Goal: Task Accomplishment & Management: Manage account settings

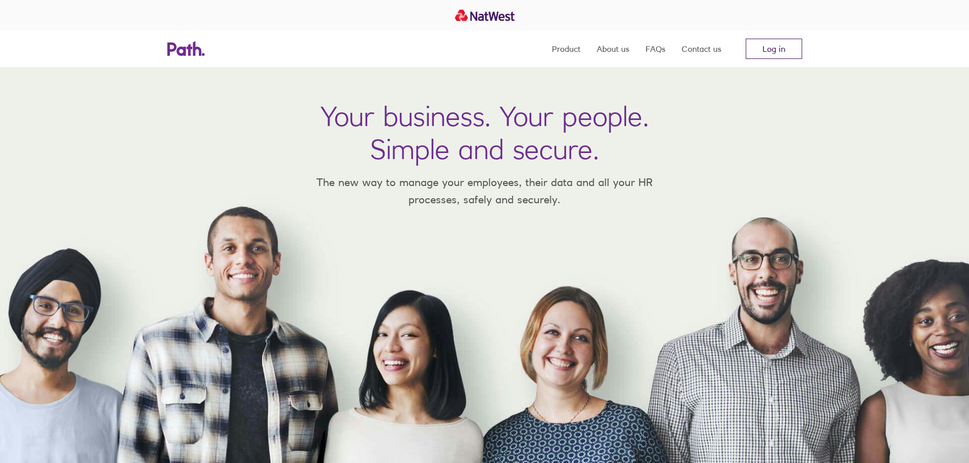
click at [764, 46] on link "Log in" at bounding box center [774, 49] width 56 height 20
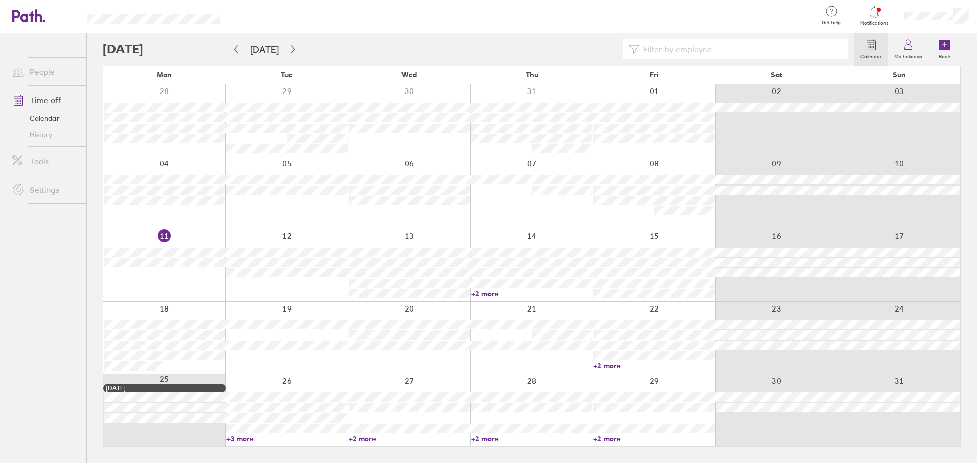
click at [48, 100] on link "Time off" at bounding box center [45, 100] width 82 height 20
click at [289, 48] on icon "button" at bounding box center [293, 49] width 8 height 8
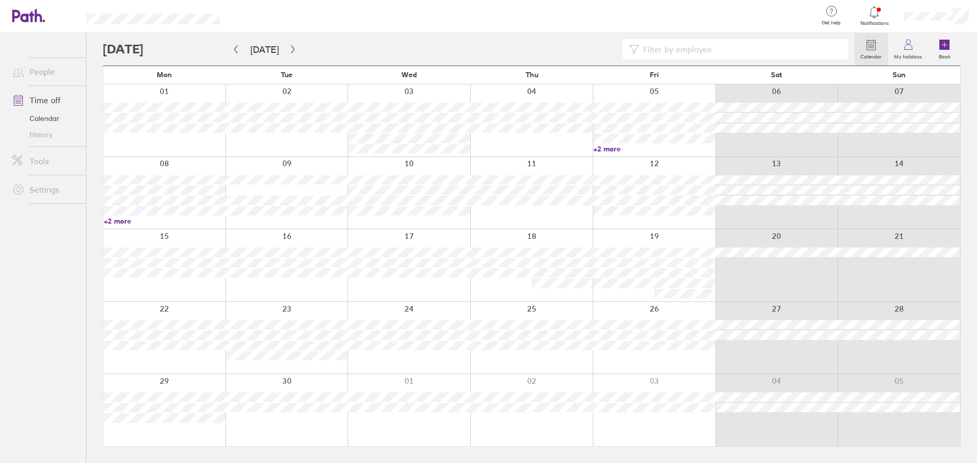
drag, startPoint x: 42, startPoint y: 118, endPoint x: 55, endPoint y: 118, distance: 13.2
click at [42, 118] on link "Calendar" at bounding box center [45, 118] width 82 height 16
click at [875, 17] on icon at bounding box center [874, 12] width 9 height 12
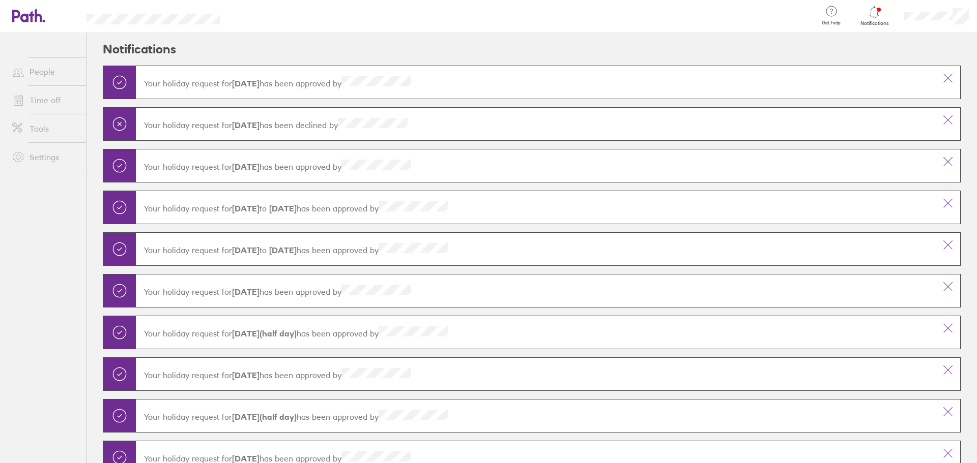
click at [874, 14] on icon at bounding box center [874, 12] width 12 height 12
click at [972, 16] on div at bounding box center [936, 16] width 81 height 33
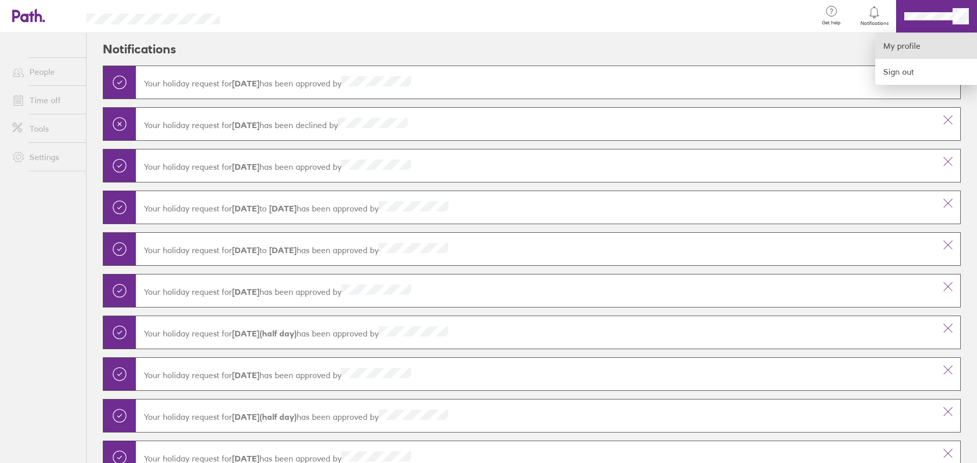
click at [912, 44] on link "My profile" at bounding box center [926, 46] width 102 height 26
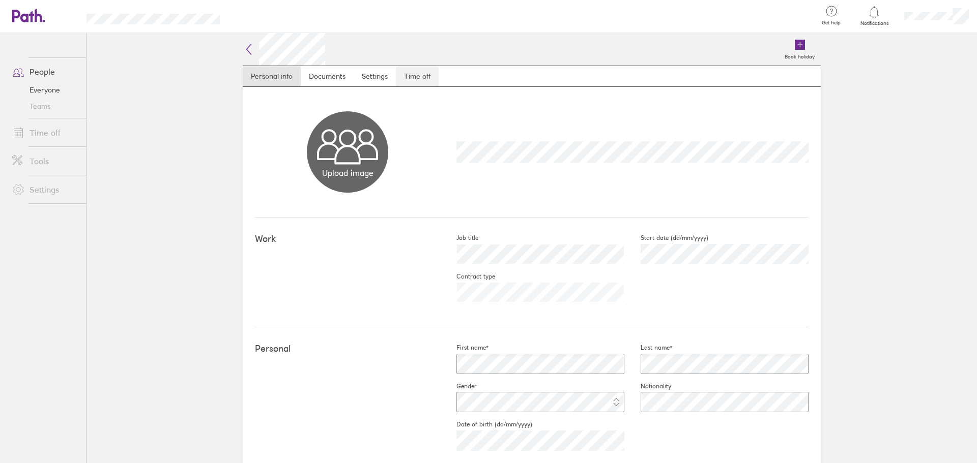
click at [420, 76] on link "Time off" at bounding box center [417, 76] width 43 height 20
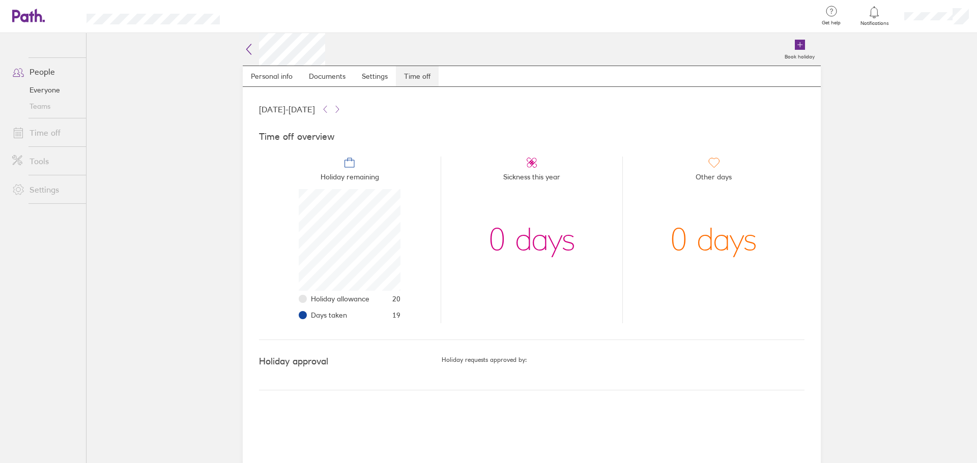
scroll to position [102, 102]
click at [341, 111] on icon at bounding box center [337, 109] width 8 height 8
click at [310, 72] on link "Documents" at bounding box center [327, 76] width 53 height 20
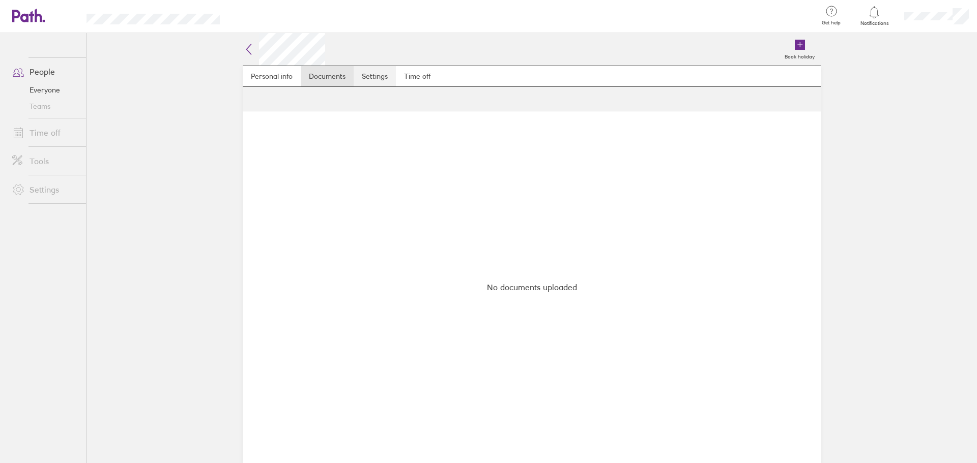
click at [369, 71] on link "Settings" at bounding box center [375, 76] width 42 height 20
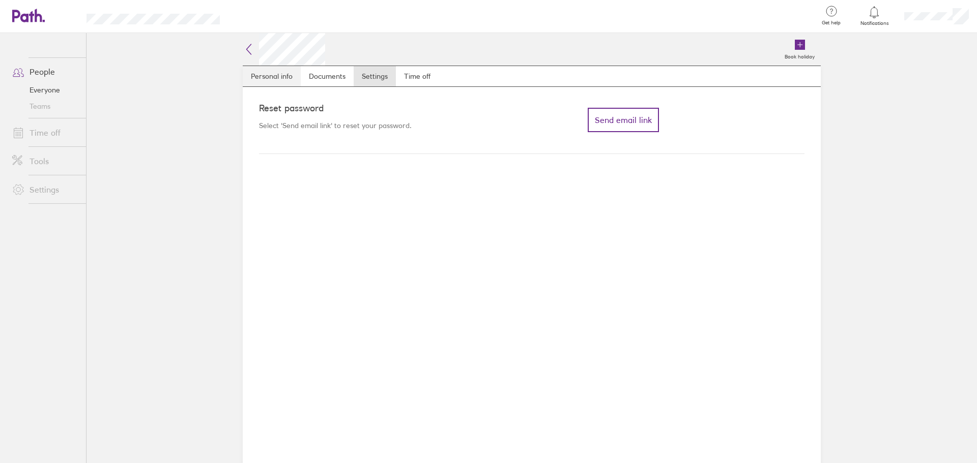
click at [277, 82] on link "Personal info" at bounding box center [272, 76] width 58 height 20
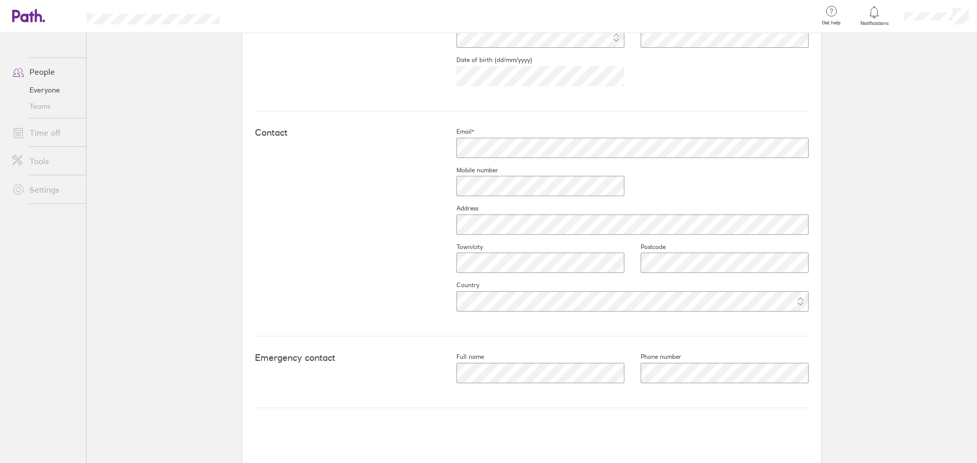
scroll to position [371, 0]
